Goal: Task Accomplishment & Management: Manage account settings

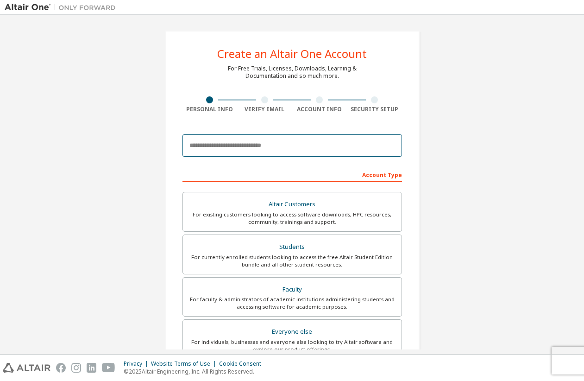
click at [235, 147] on input "email" at bounding box center [291, 145] width 219 height 22
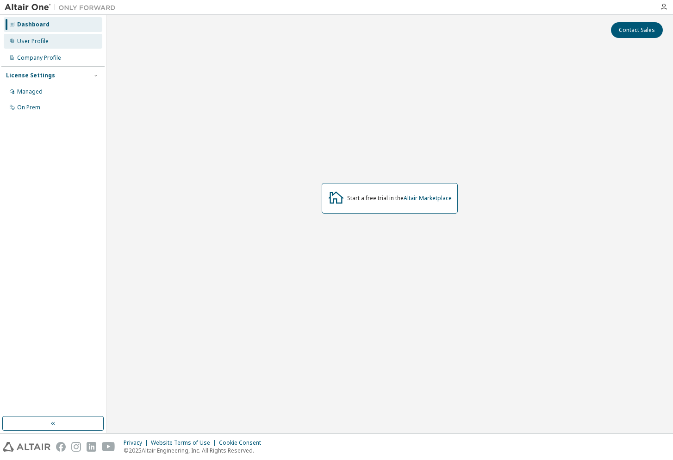
click at [24, 41] on div "User Profile" at bounding box center [32, 41] width 31 height 7
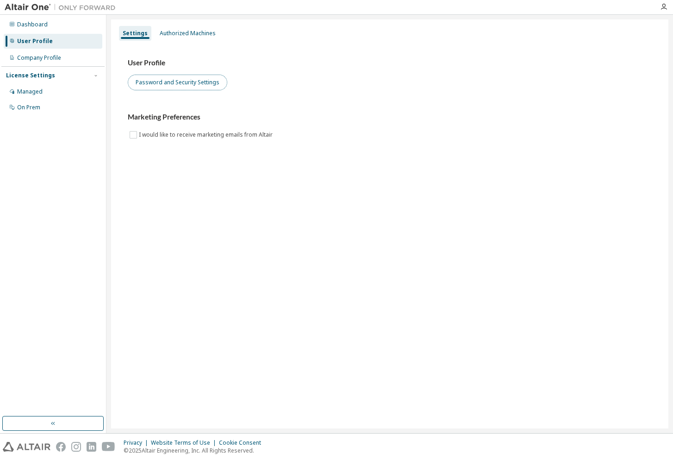
click at [173, 84] on button "Password and Security Settings" at bounding box center [178, 83] width 100 height 16
